Goal: Task Accomplishment & Management: Complete application form

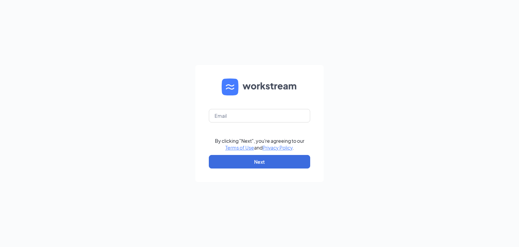
click at [247, 129] on form "By clicking "Next", you're agreeing to our Terms of Use and Privacy Policy . Ne…" at bounding box center [259, 123] width 128 height 117
click at [243, 114] on input "text" at bounding box center [259, 116] width 101 height 14
type input "[EMAIL_ADDRESS][DOMAIN_NAME]"
click at [249, 165] on button "Next" at bounding box center [259, 162] width 101 height 14
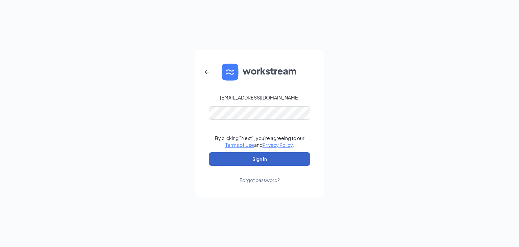
click at [252, 155] on button "Sign In" at bounding box center [259, 159] width 101 height 14
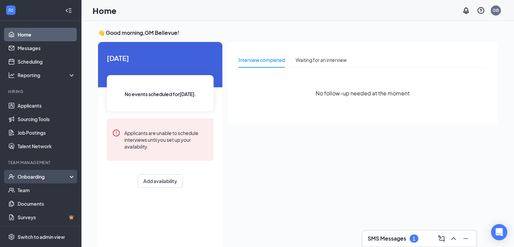
click at [25, 172] on div "Onboarding" at bounding box center [40, 177] width 81 height 14
click at [36, 196] on link "Overview" at bounding box center [47, 190] width 58 height 14
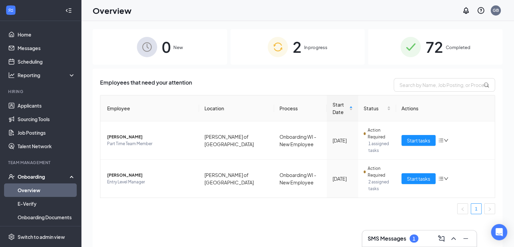
scroll to position [30, 0]
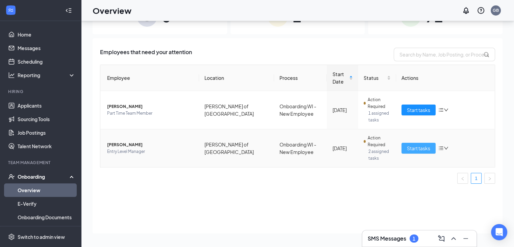
click at [423, 146] on span "Start tasks" at bounding box center [418, 147] width 23 height 7
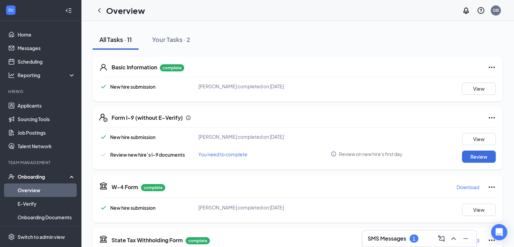
scroll to position [70, 0]
drag, startPoint x: 475, startPoint y: 158, endPoint x: 486, endPoint y: 157, distance: 10.2
click at [486, 157] on button "Review" at bounding box center [479, 156] width 34 height 12
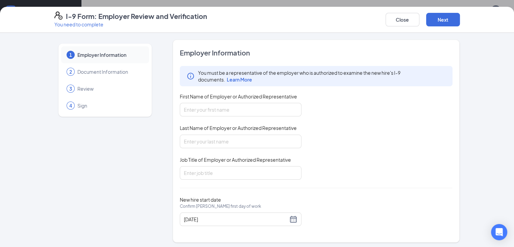
scroll to position [1, 0]
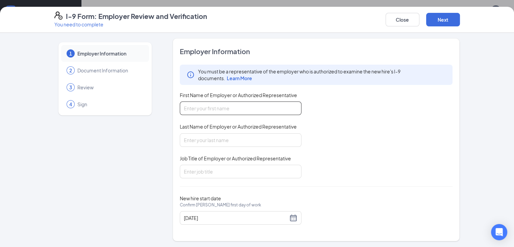
click at [255, 108] on input "First Name of Employer or Authorized Representative" at bounding box center [241, 108] width 122 height 14
type input "Alec"
type input "Brayko"
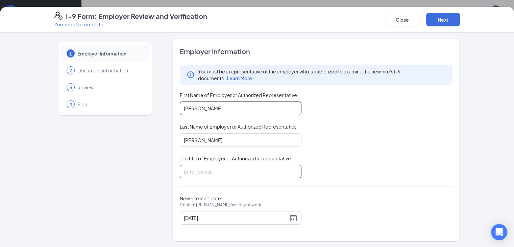
type input "M"
type input "General Manager"
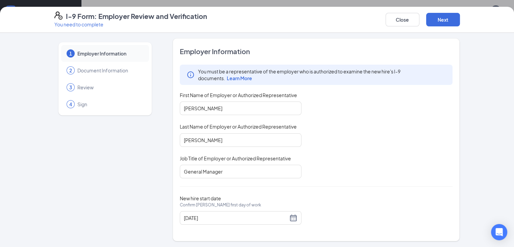
click at [336, 114] on div "You must be a representative of the employer who is authorized to examine the n…" at bounding box center [316, 122] width 273 height 114
click at [460, 18] on button "Next" at bounding box center [443, 20] width 34 height 14
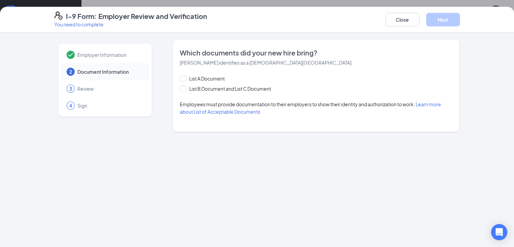
scroll to position [0, 0]
click at [173, 77] on div "Which documents did your new hire bring? Jarrell Homesly identifies as a citize…" at bounding box center [316, 86] width 287 height 92
click at [180, 77] on input "List A Document" at bounding box center [182, 77] width 5 height 5
radio input "true"
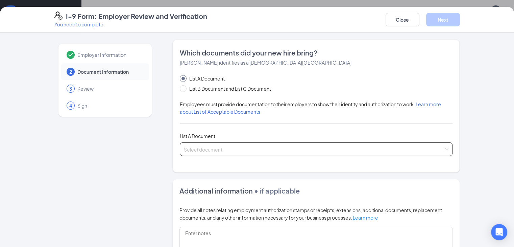
click at [453, 146] on div "Select document List A Documents U.S. Passport or Passport Card Receipt showing…" at bounding box center [316, 149] width 273 height 14
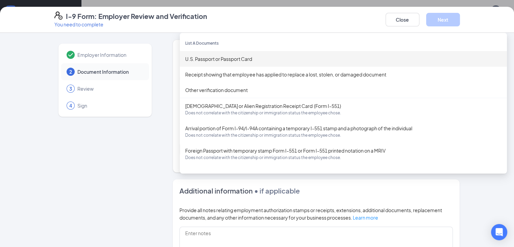
click at [304, 57] on div "U.S. Passport or Passport Card" at bounding box center [343, 58] width 316 height 7
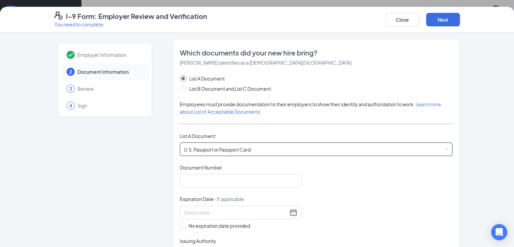
scroll to position [53, 0]
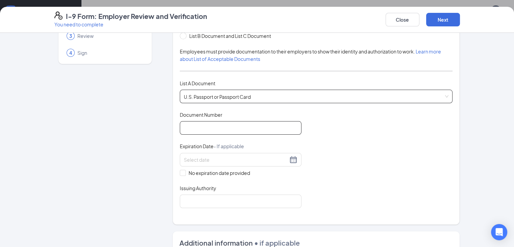
click at [196, 122] on input "Document Number" at bounding box center [241, 128] width 122 height 14
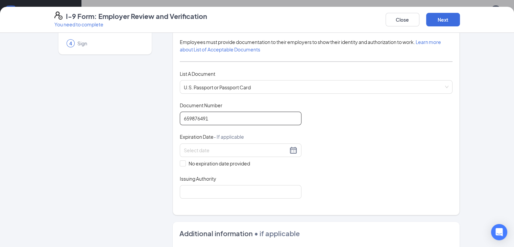
scroll to position [65, 0]
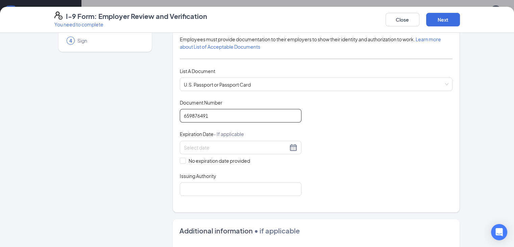
type input "659876491"
click at [383, 115] on div "Document Title U.S. Passport or Passport Card Document Number 659876491 Expirat…" at bounding box center [316, 147] width 273 height 97
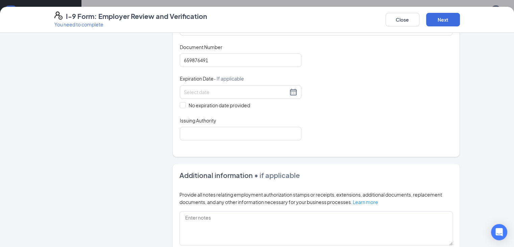
scroll to position [120, 0]
drag, startPoint x: 199, startPoint y: 102, endPoint x: 198, endPoint y: 91, distance: 10.9
click at [198, 91] on div "No expiration date provided" at bounding box center [241, 97] width 122 height 24
click at [198, 91] on input at bounding box center [236, 91] width 104 height 7
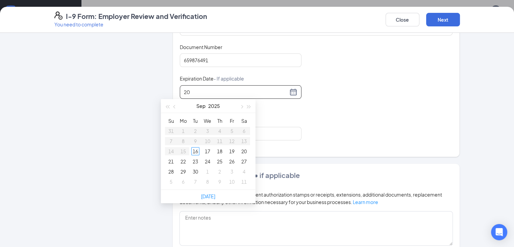
type input "2"
type input "01/20/2031"
click at [103, 104] on div "Employer Information 2 Document Information 3 Review 4 Sign" at bounding box center [104, 127] width 101 height 417
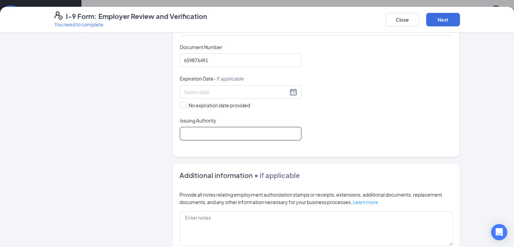
click at [185, 130] on input "Issuing Authority" at bounding box center [241, 134] width 122 height 14
type input "United States of America"
click at [147, 134] on div "Employer Information 2 Document Information 3 Review 4 Sign Which documents did…" at bounding box center [256, 127] width 405 height 417
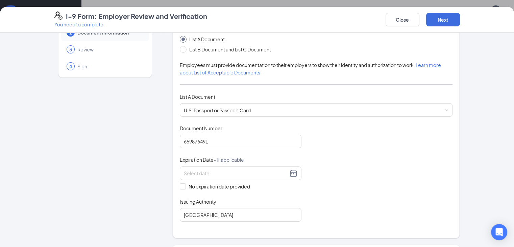
scroll to position [38, 0]
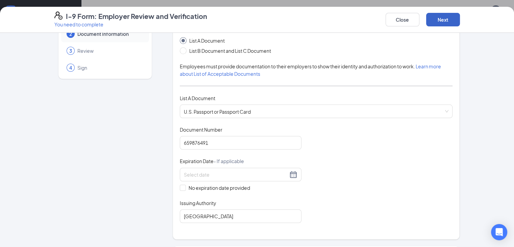
click at [460, 19] on button "Next" at bounding box center [443, 20] width 34 height 14
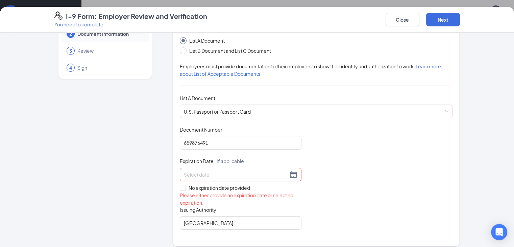
click at [227, 171] on input at bounding box center [236, 174] width 104 height 7
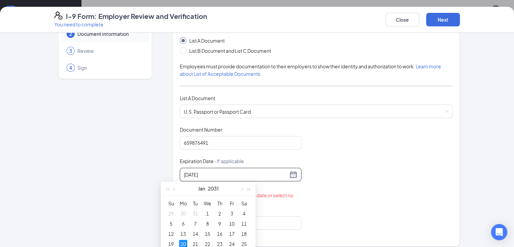
type input "01/20/2031"
click at [330, 156] on div "Document Title U.S. Passport or Passport Card Document Number 659876491 Expirat…" at bounding box center [316, 177] width 273 height 103
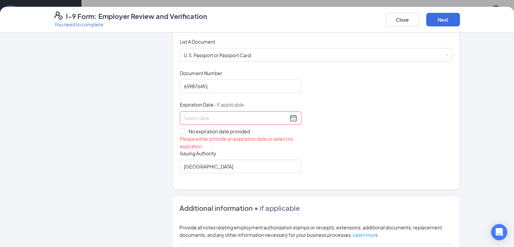
scroll to position [95, 0]
click at [262, 119] on input at bounding box center [236, 117] width 104 height 7
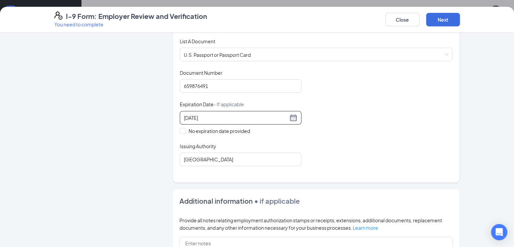
type input "01/20/2031"
click at [460, 12] on div "Close Next" at bounding box center [423, 19] width 74 height 16
click at [460, 14] on button "Next" at bounding box center [443, 20] width 34 height 14
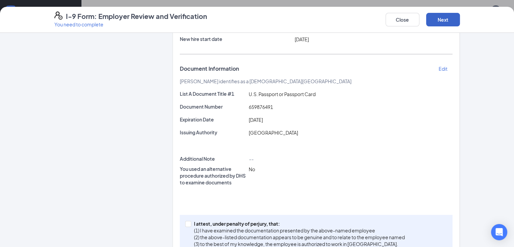
scroll to position [103, 0]
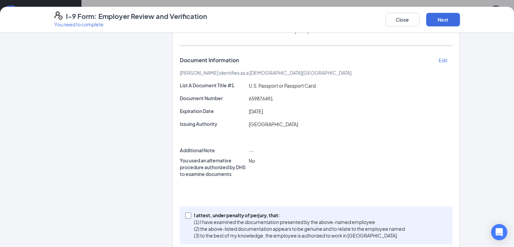
click at [185, 212] on input "I attest, under penalty of perjury, that: (1) I have examined the documentation…" at bounding box center [187, 214] width 5 height 5
checkbox input "true"
click at [460, 21] on button "Next" at bounding box center [443, 20] width 34 height 14
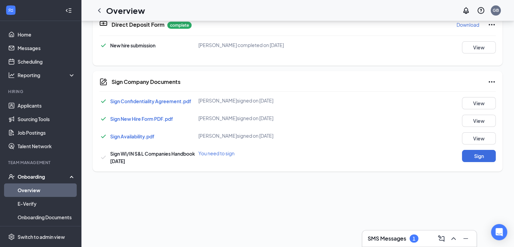
scroll to position [126, 0]
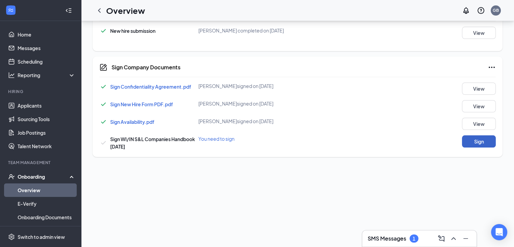
click at [473, 135] on button "Sign" at bounding box center [479, 141] width 34 height 12
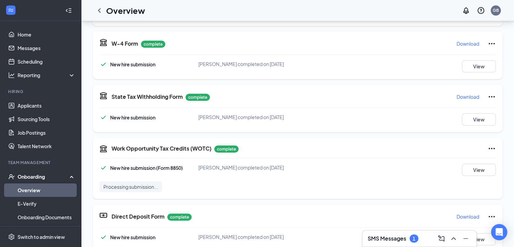
scroll to position [0, 0]
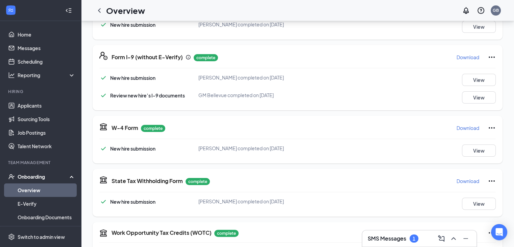
click at [266, 111] on div "Basic Information complete New hire submission Jarrell Homesly completed on Sep…" at bounding box center [298, 219] width 410 height 462
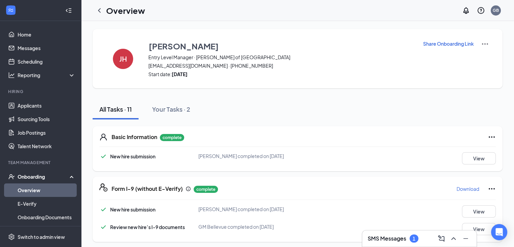
scroll to position [4, 0]
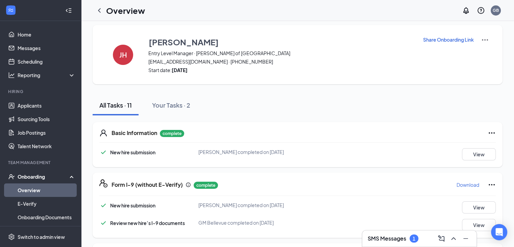
click at [58, 183] on link "Overview" at bounding box center [47, 190] width 58 height 14
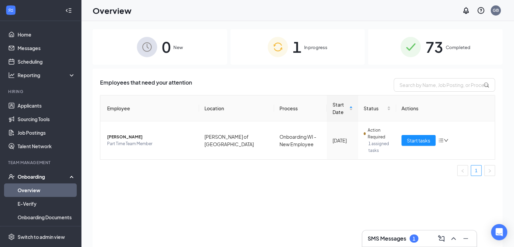
click at [427, 57] on span "73" at bounding box center [434, 46] width 18 height 23
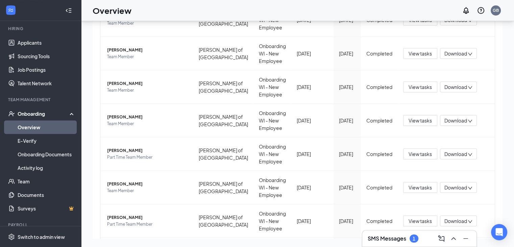
scroll to position [85, 0]
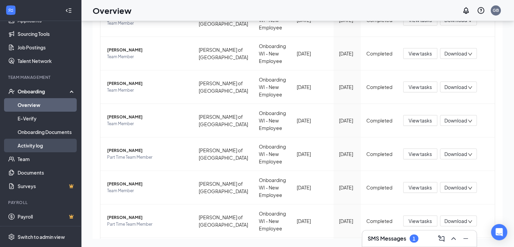
click at [36, 142] on link "Activity log" at bounding box center [47, 146] width 58 height 14
